Goal: Task Accomplishment & Management: Manage account settings

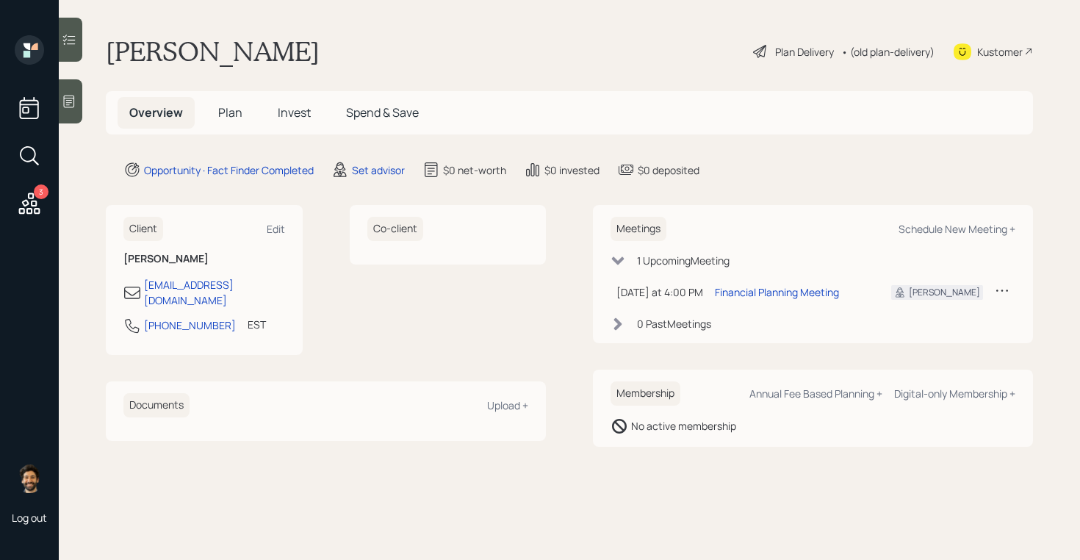
click at [1004, 288] on icon at bounding box center [1002, 290] width 15 height 15
click at [939, 319] on div "Reschedule" at bounding box center [957, 319] width 106 height 14
click at [961, 226] on div "Schedule New Meeting +" at bounding box center [957, 229] width 117 height 14
select select "round-[PERSON_NAME]"
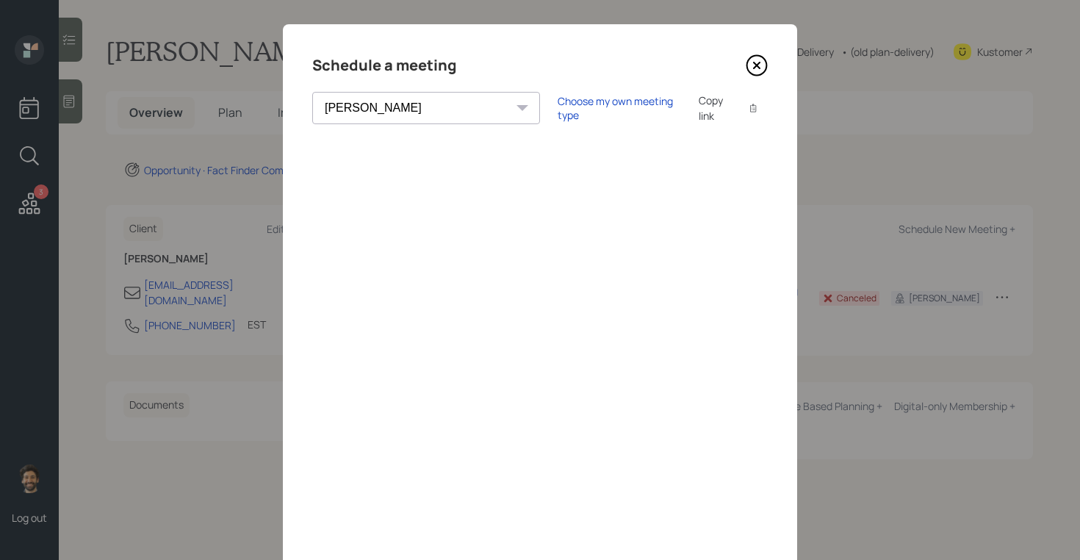
scroll to position [1, 0]
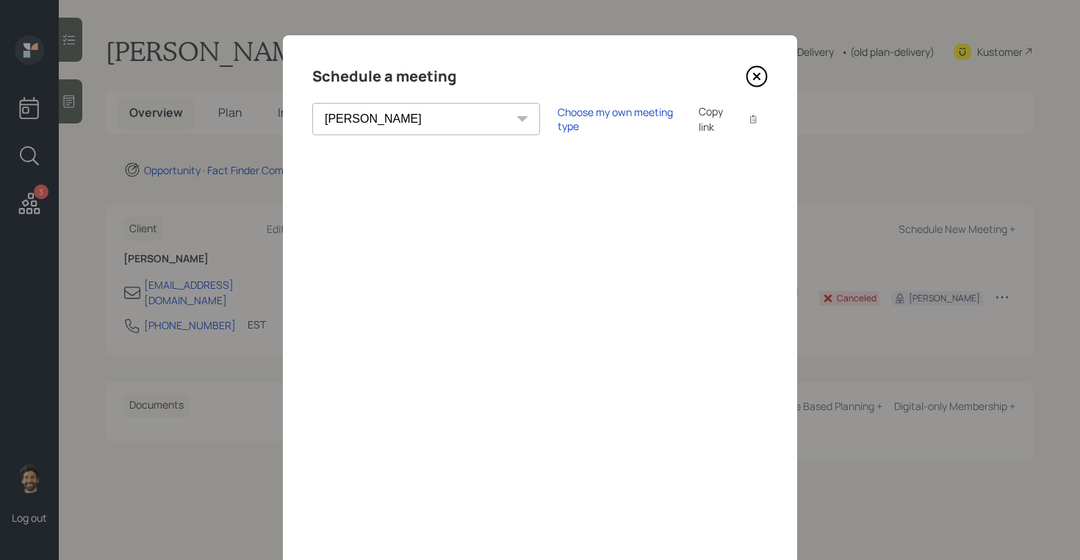
click at [393, 109] on select "[PERSON_NAME] [PERSON_NAME] [PERSON_NAME] [PERSON_NAME] [PERSON_NAME] [PERSON_N…" at bounding box center [426, 119] width 228 height 32
click at [558, 118] on div "Choose my own meeting type" at bounding box center [619, 119] width 123 height 28
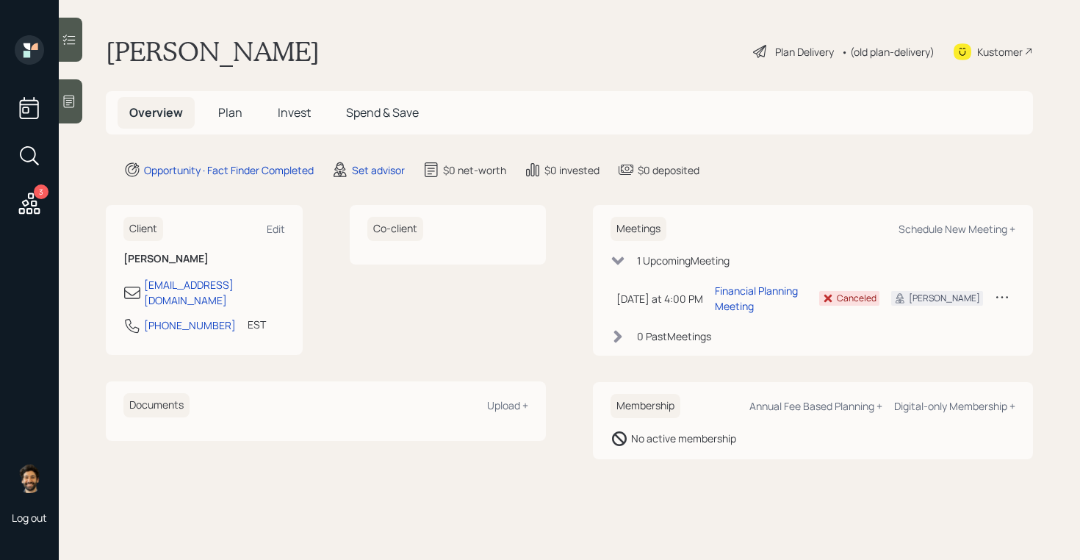
click at [240, 113] on span "Plan" at bounding box center [230, 112] width 24 height 16
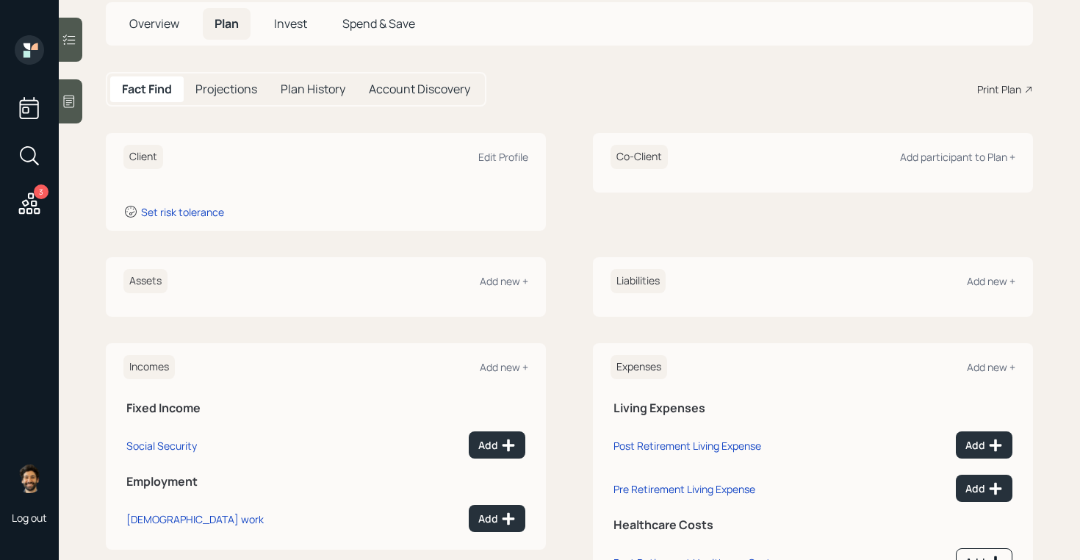
scroll to position [111, 0]
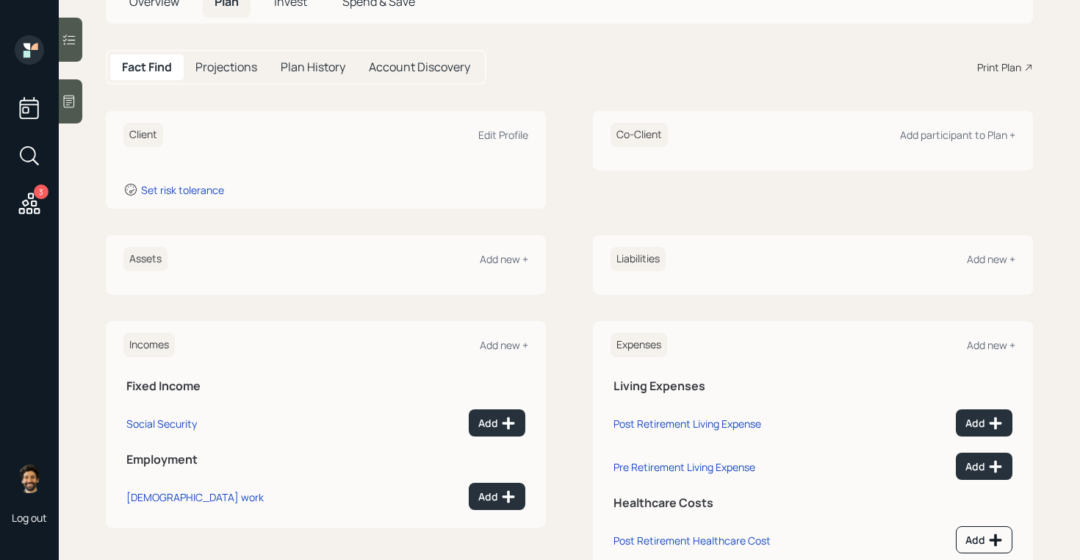
click at [68, 101] on icon at bounding box center [69, 101] width 15 height 15
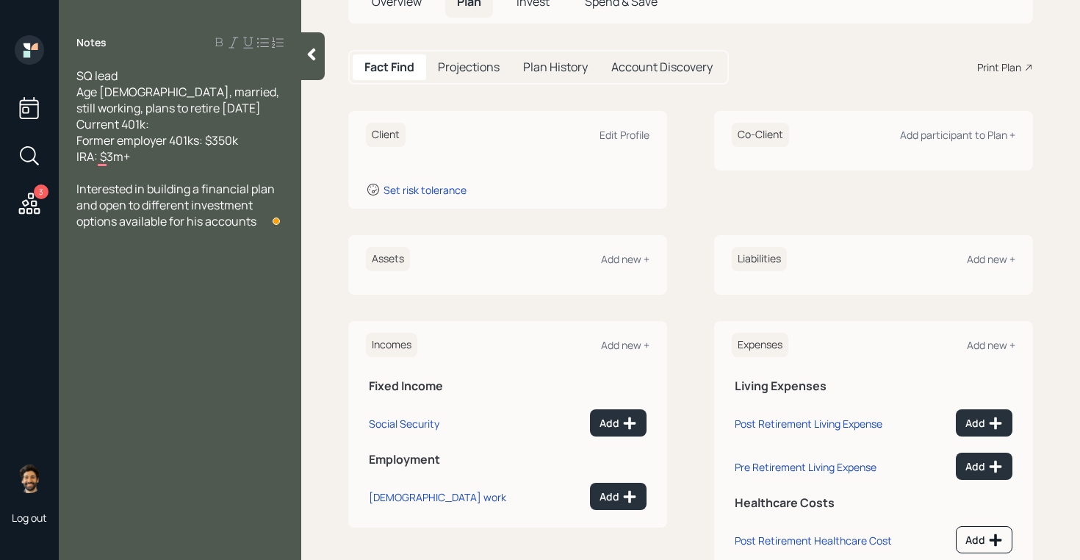
click at [321, 51] on div at bounding box center [313, 56] width 24 height 48
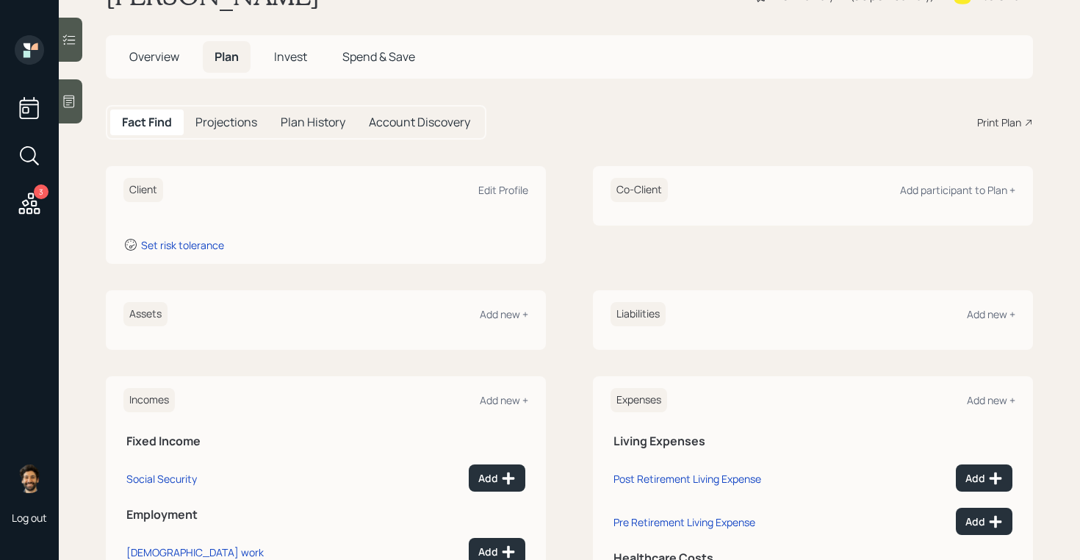
scroll to position [26, 0]
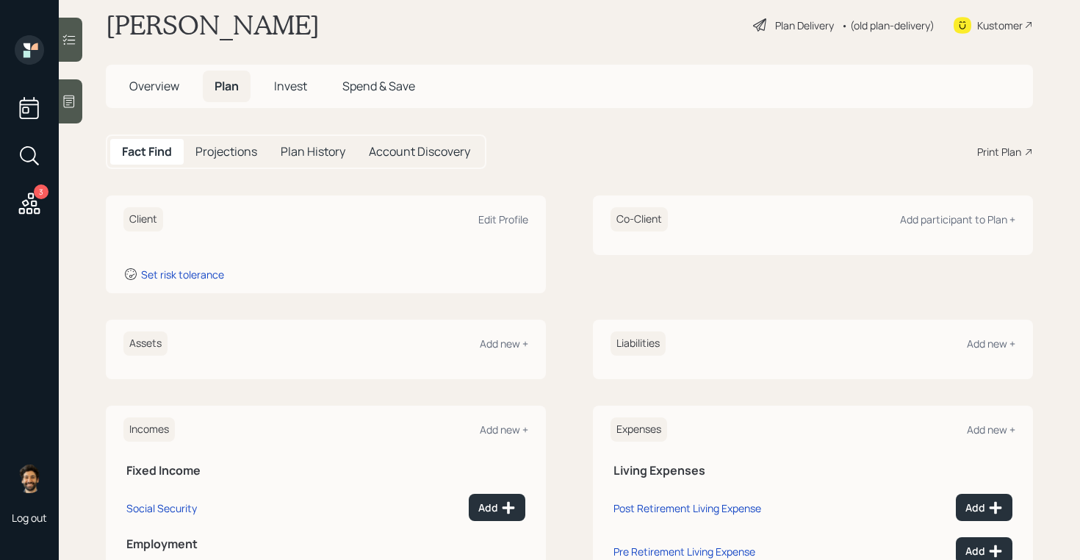
click at [146, 80] on span "Overview" at bounding box center [154, 86] width 50 height 16
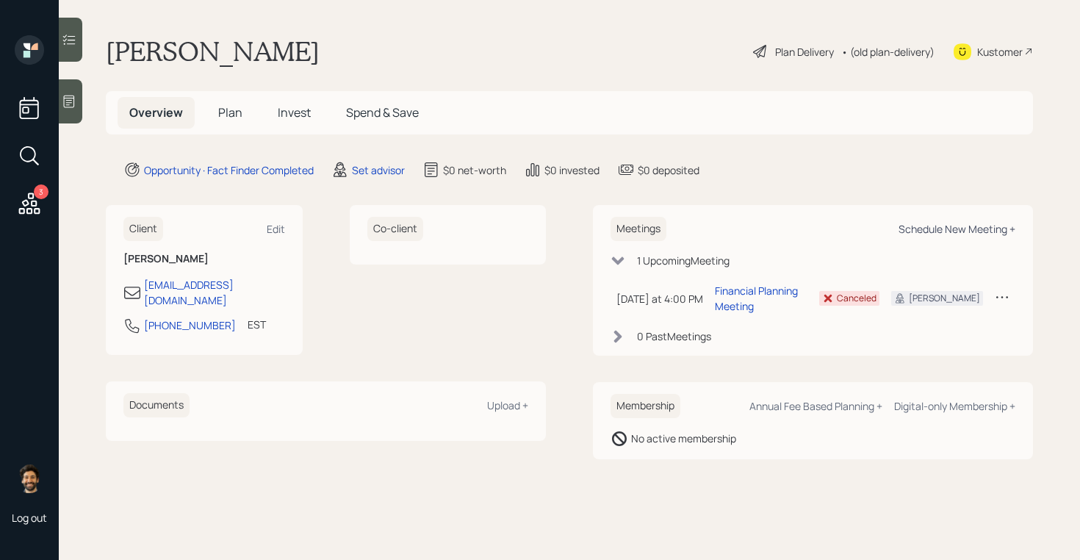
click at [916, 229] on div "Schedule New Meeting +" at bounding box center [957, 229] width 117 height 14
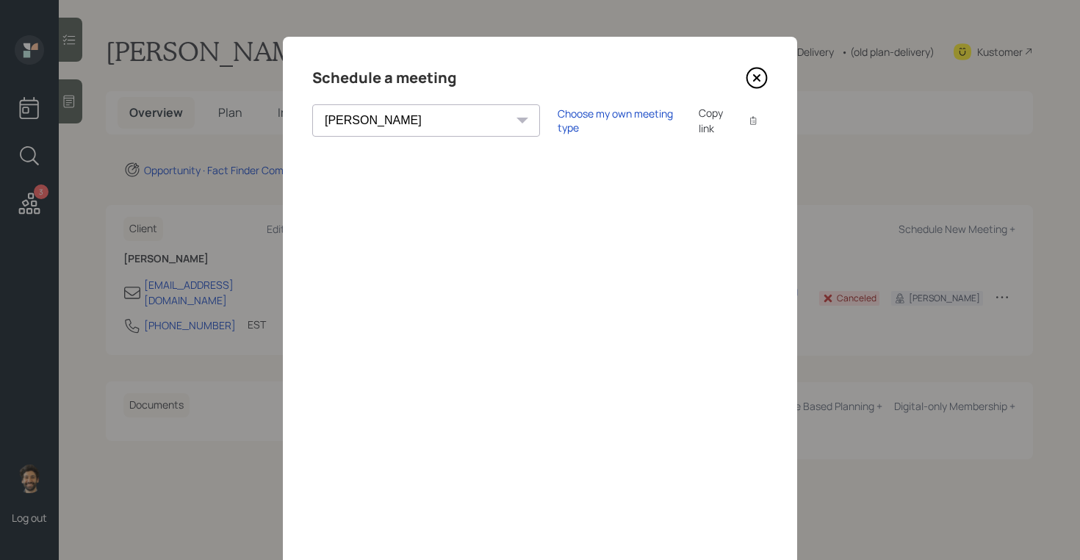
scroll to position [8, 0]
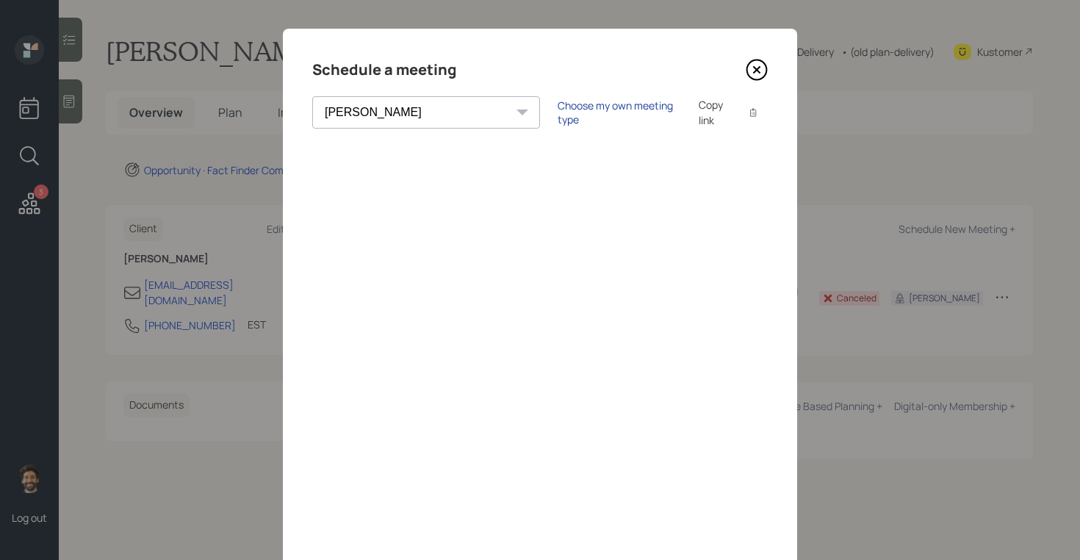
click at [558, 110] on div "Choose my own meeting type" at bounding box center [619, 112] width 123 height 28
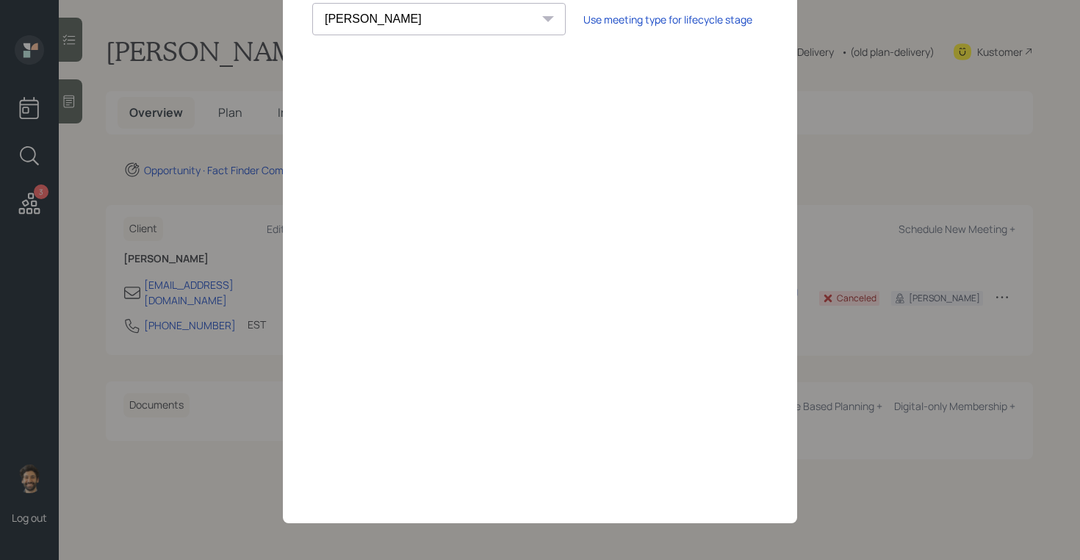
scroll to position [0, 0]
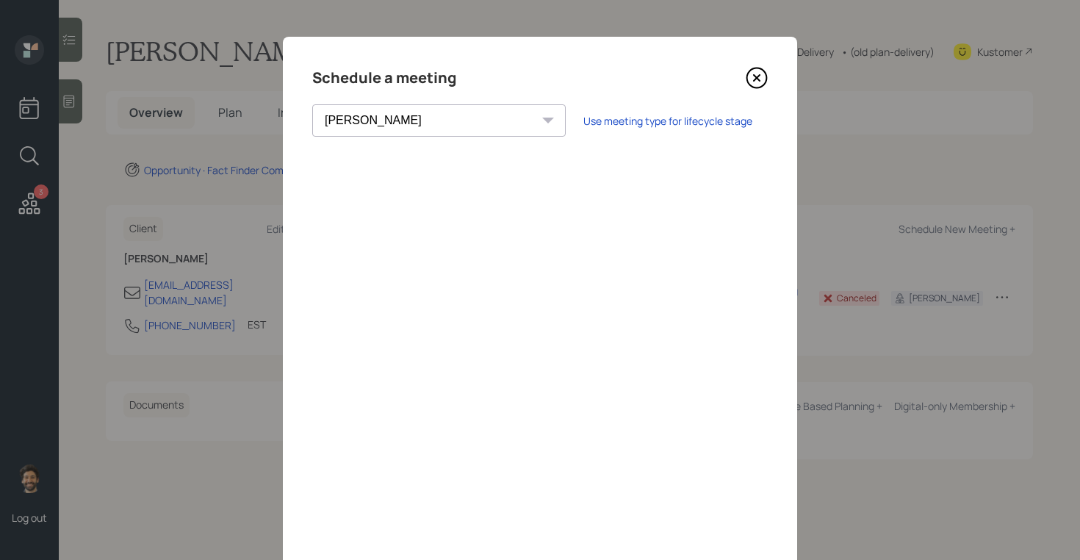
click at [370, 127] on select "[PERSON_NAME] [PERSON_NAME] [PERSON_NAME] [PERSON_NAME] [PERSON_NAME] [PERSON_N…" at bounding box center [439, 120] width 254 height 32
select select "f14b762f-c7c2-4b89-9227-8fa891345eea"
click at [312, 104] on select "[PERSON_NAME] [PERSON_NAME] [PERSON_NAME] [PERSON_NAME] [PERSON_NAME] [PERSON_N…" at bounding box center [439, 120] width 254 height 32
click at [756, 82] on icon at bounding box center [757, 78] width 22 height 22
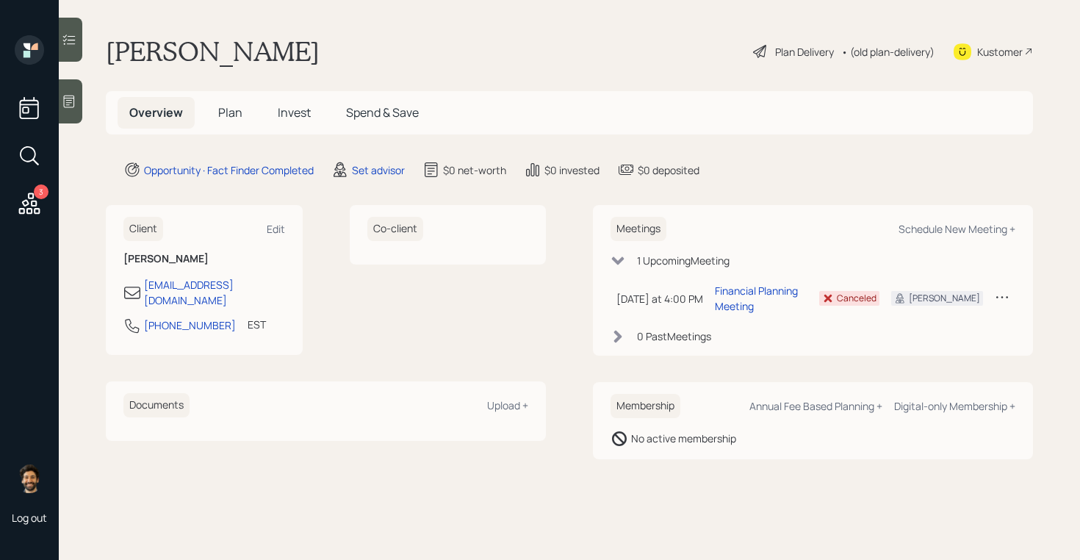
click at [30, 211] on icon at bounding box center [29, 203] width 26 height 26
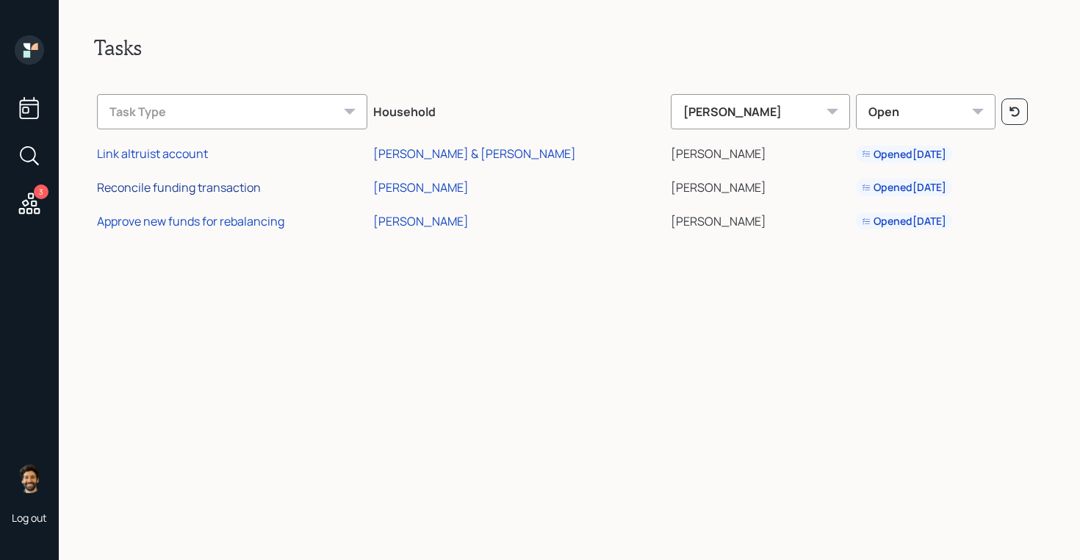
click at [207, 188] on div "Reconcile funding transaction" at bounding box center [179, 187] width 164 height 16
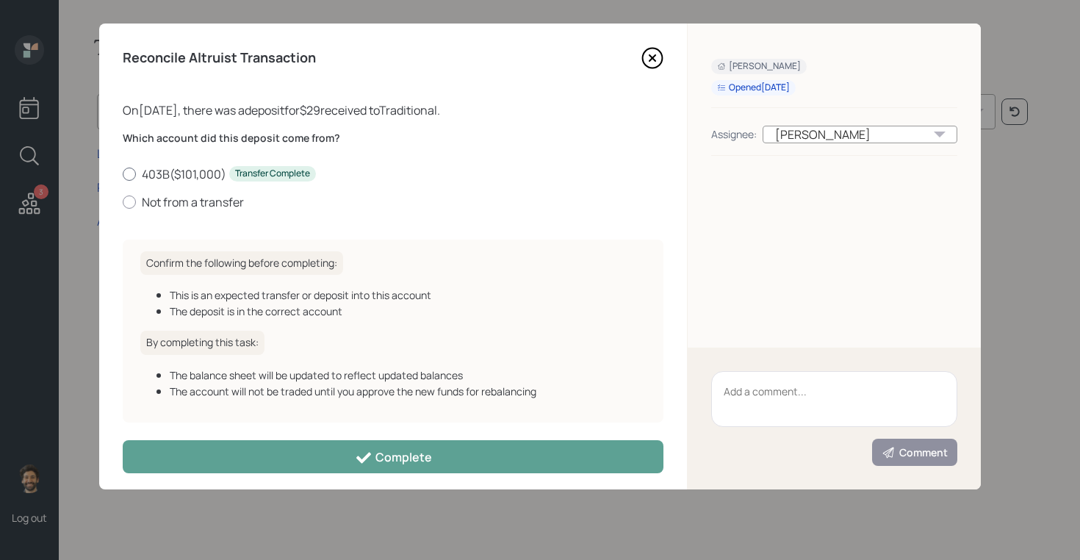
click at [157, 170] on label "403B ( $101,000 ) Transfer Complete" at bounding box center [393, 174] width 541 height 16
click at [123, 173] on input "403B ( $101,000 ) Transfer Complete" at bounding box center [122, 173] width 1 height 1
radio input "true"
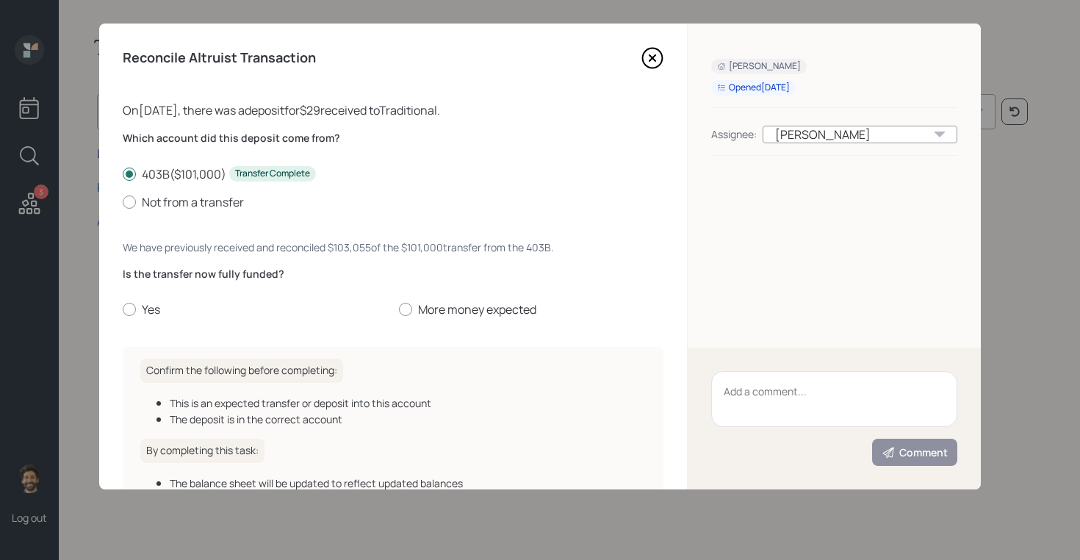
click at [139, 299] on div "Is the transfer now fully funded? Yes More money expected" at bounding box center [393, 292] width 541 height 51
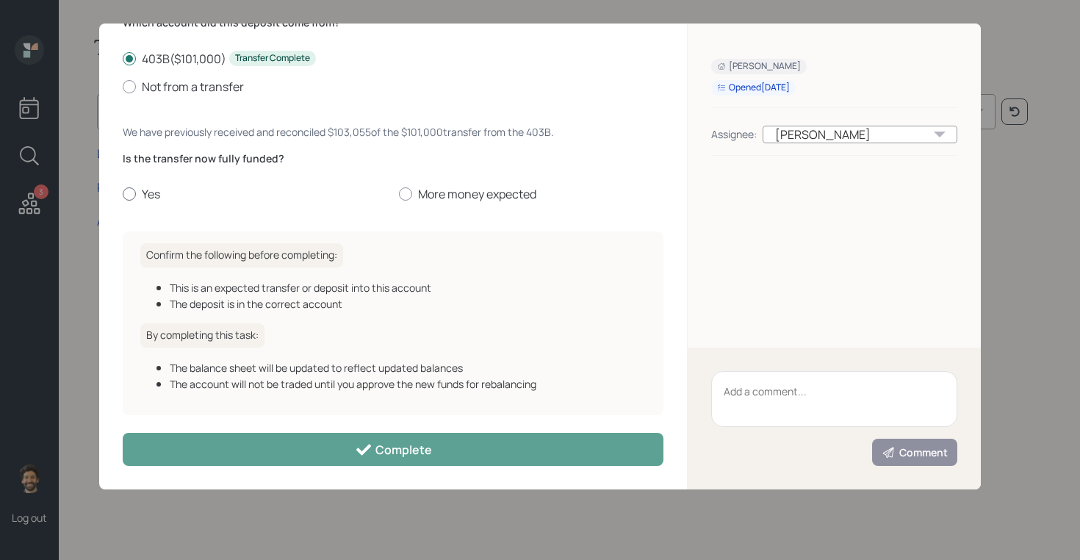
click at [131, 193] on div at bounding box center [129, 193] width 13 height 13
click at [123, 194] on input "Yes" at bounding box center [122, 194] width 1 height 1
radio input "true"
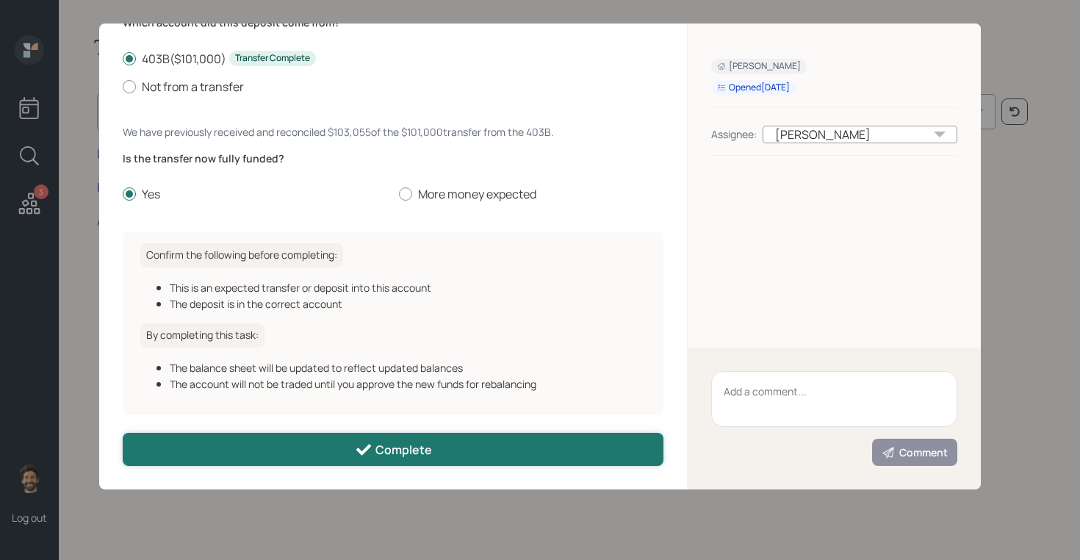
click at [296, 453] on button "Complete" at bounding box center [393, 449] width 541 height 33
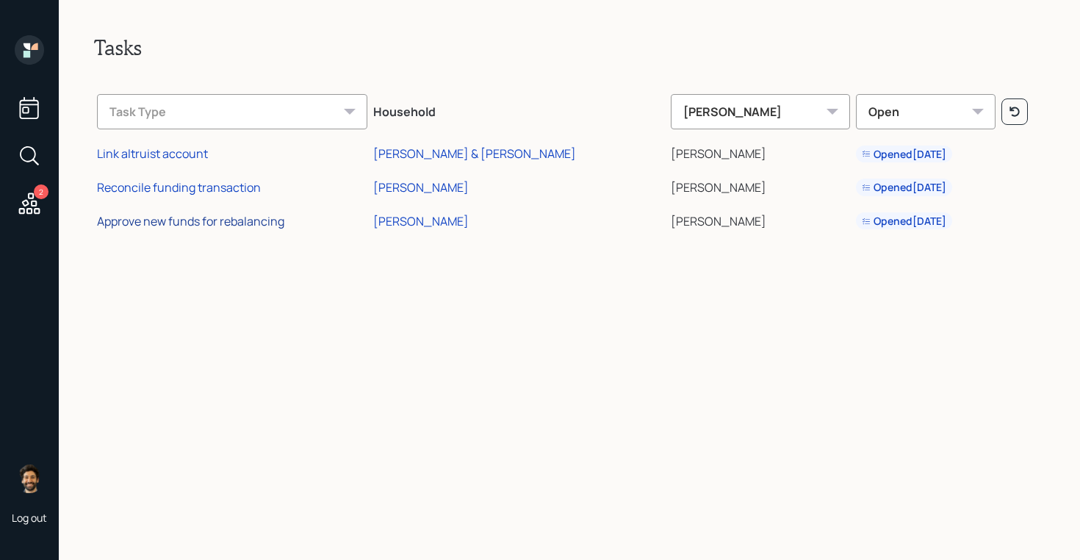
click at [176, 226] on div "Approve new funds for rebalancing" at bounding box center [190, 221] width 187 height 16
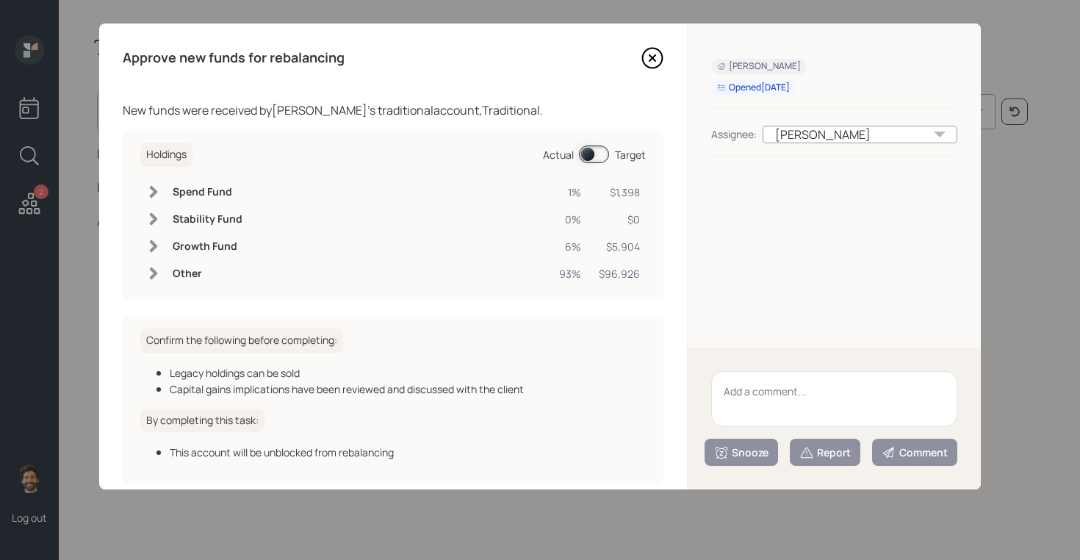
scroll to position [69, 0]
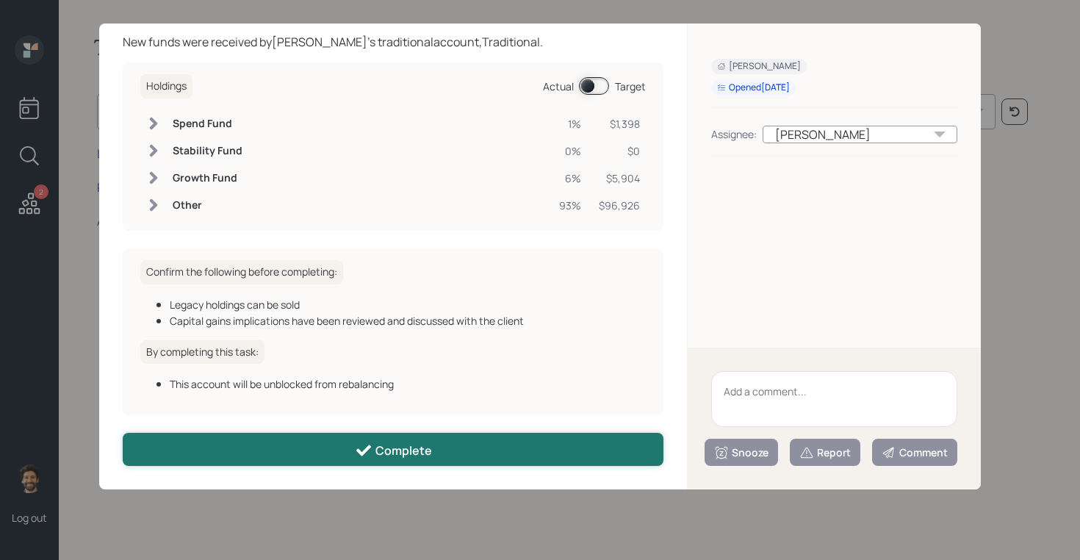
click at [334, 450] on button "Complete" at bounding box center [393, 449] width 541 height 33
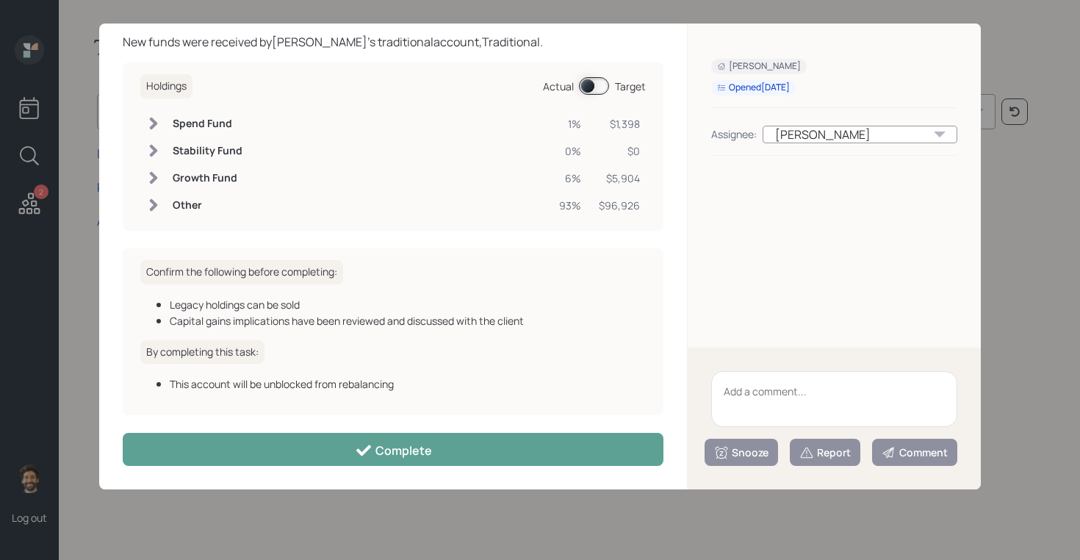
scroll to position [0, 0]
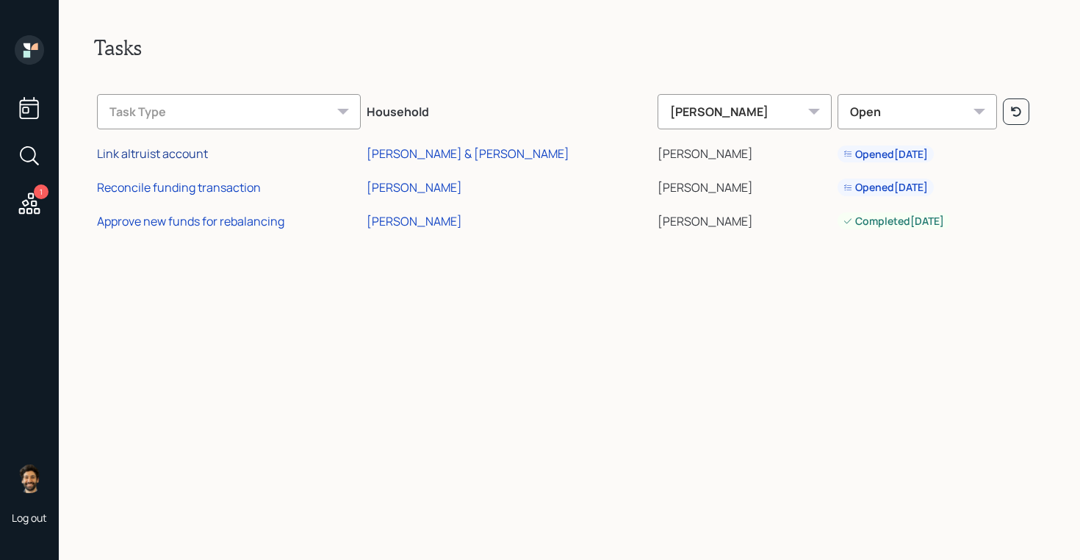
click at [180, 158] on div "Link altruist account" at bounding box center [152, 154] width 111 height 16
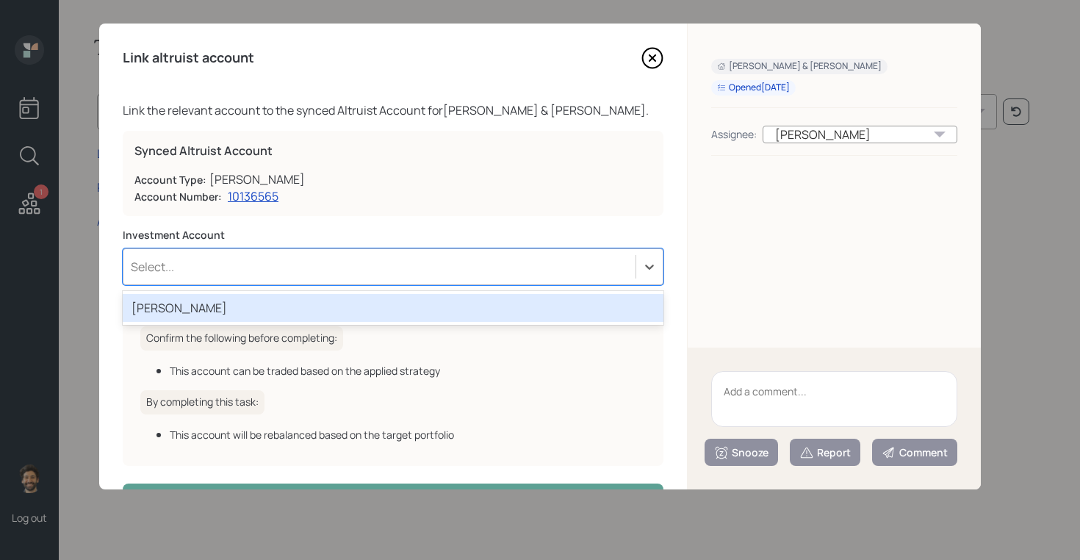
click at [247, 262] on div "Select..." at bounding box center [379, 266] width 512 height 25
click at [228, 309] on div "[PERSON_NAME]" at bounding box center [393, 308] width 541 height 28
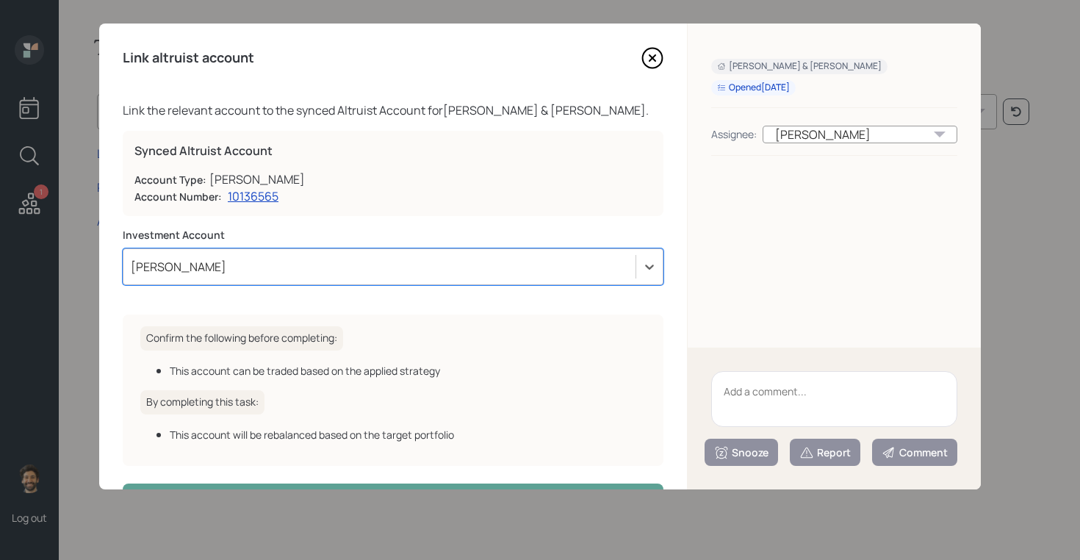
scroll to position [51, 0]
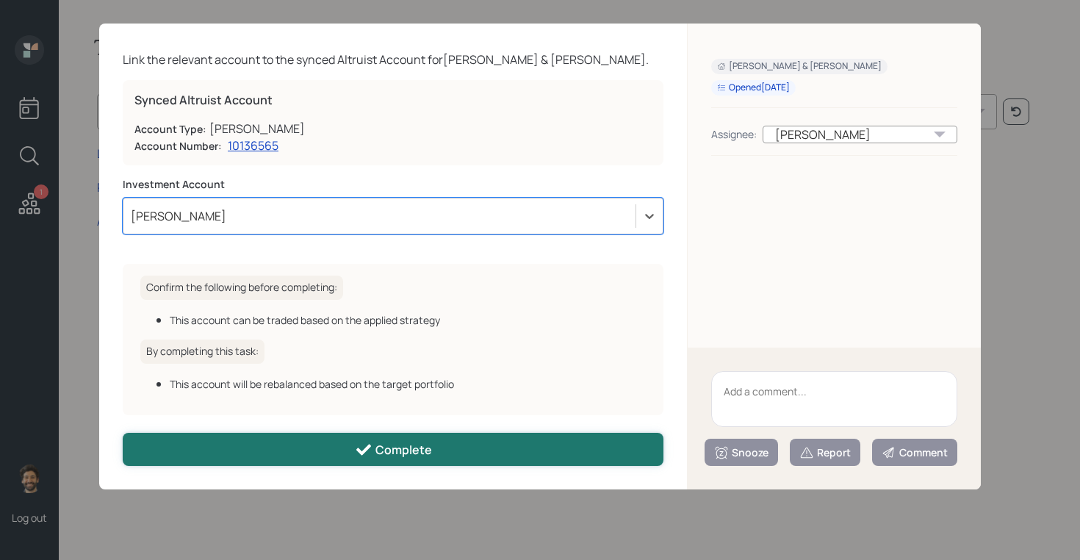
click at [302, 457] on button "Complete" at bounding box center [393, 449] width 541 height 33
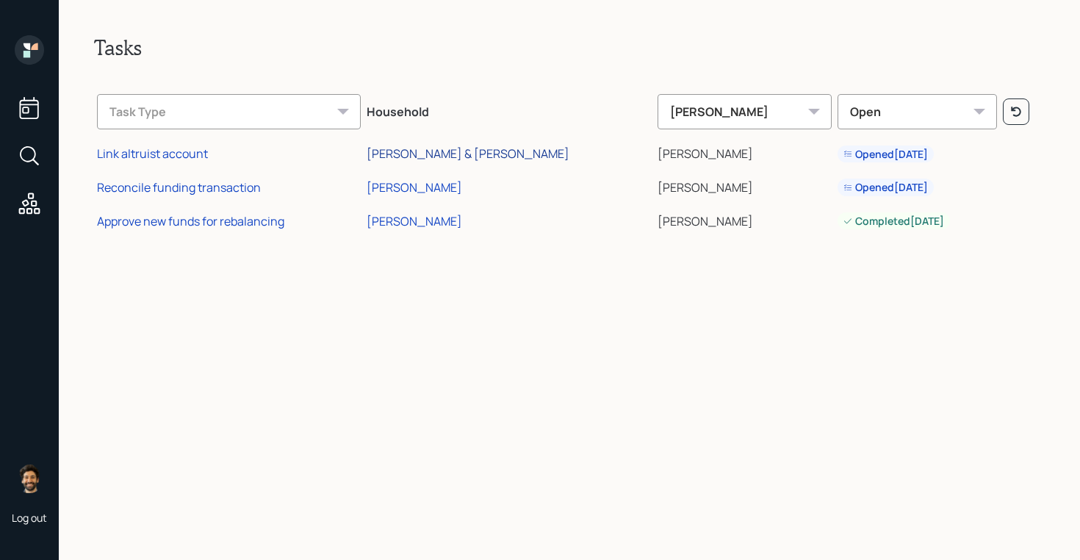
click at [458, 151] on div "[PERSON_NAME] & [PERSON_NAME]" at bounding box center [468, 154] width 203 height 16
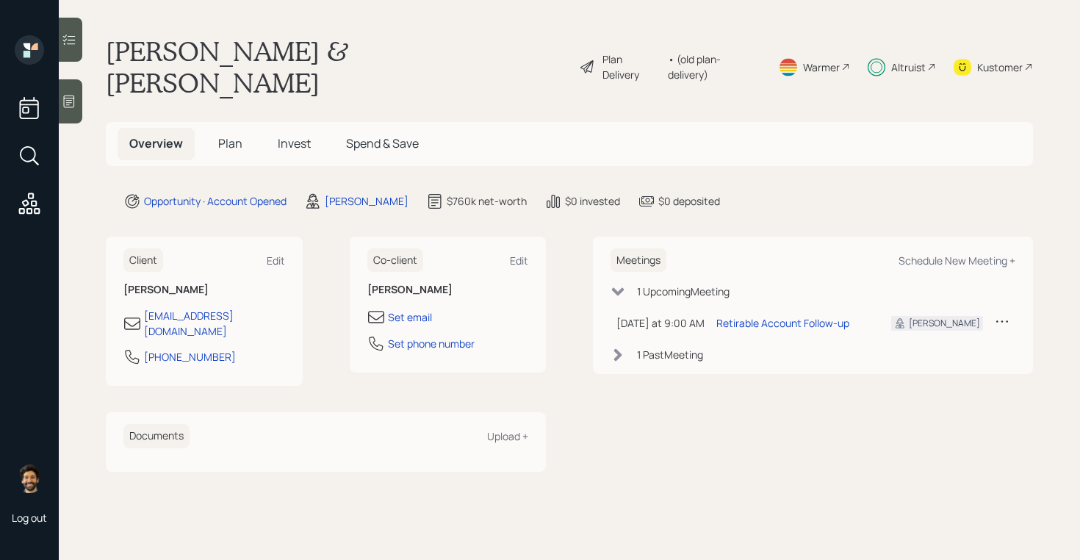
click at [306, 135] on span "Invest" at bounding box center [294, 143] width 33 height 16
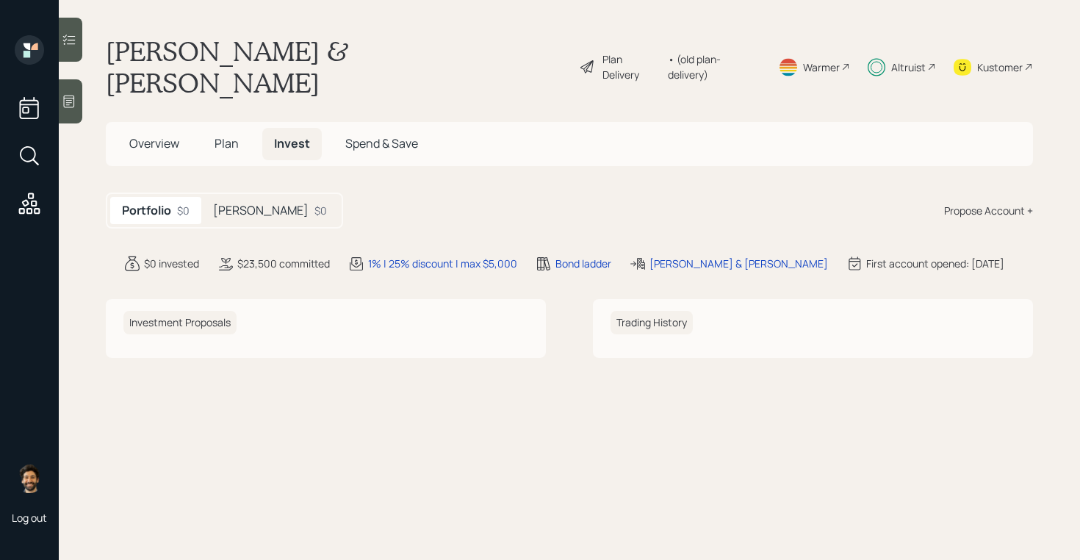
click at [237, 204] on h5 "[PERSON_NAME]" at bounding box center [261, 211] width 96 height 14
